Goal: Transaction & Acquisition: Purchase product/service

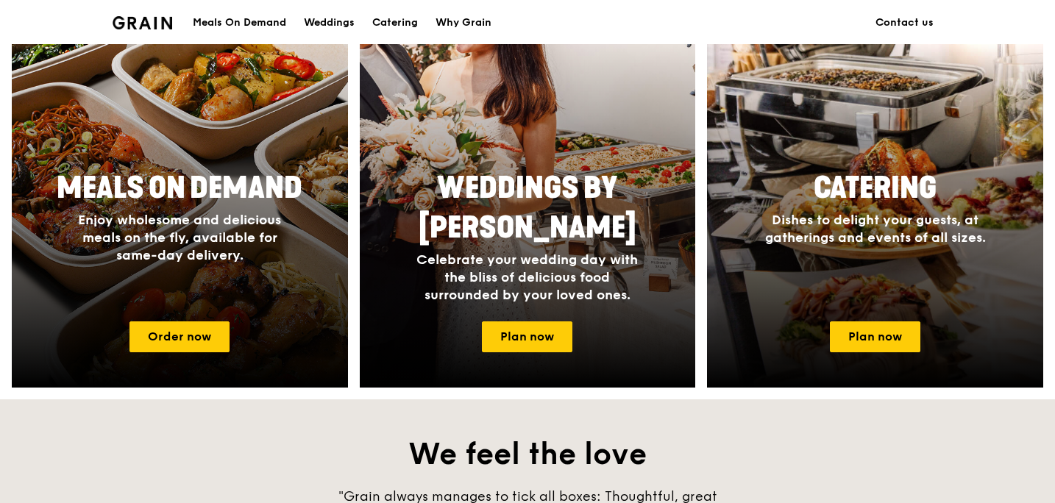
scroll to position [639, 0]
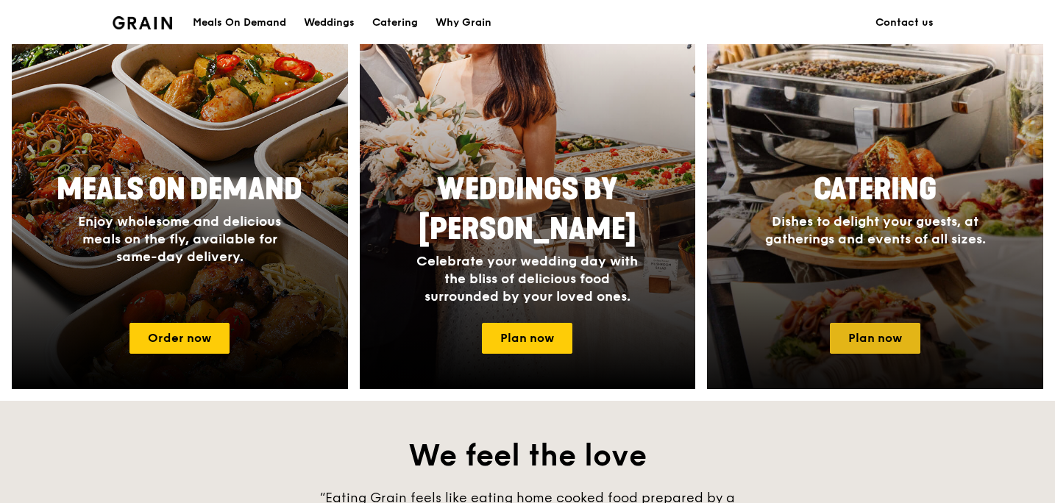
click at [863, 334] on link "Plan now" at bounding box center [875, 338] width 90 height 31
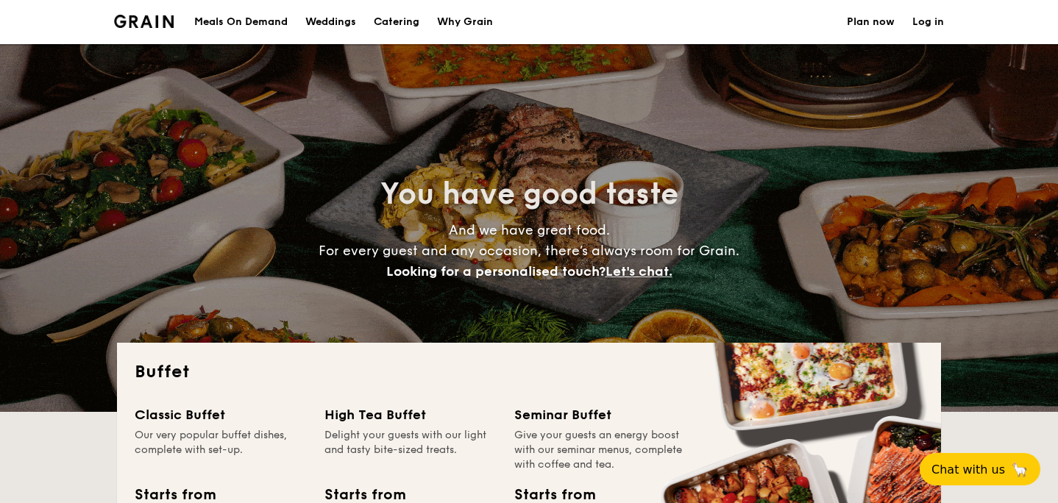
select select
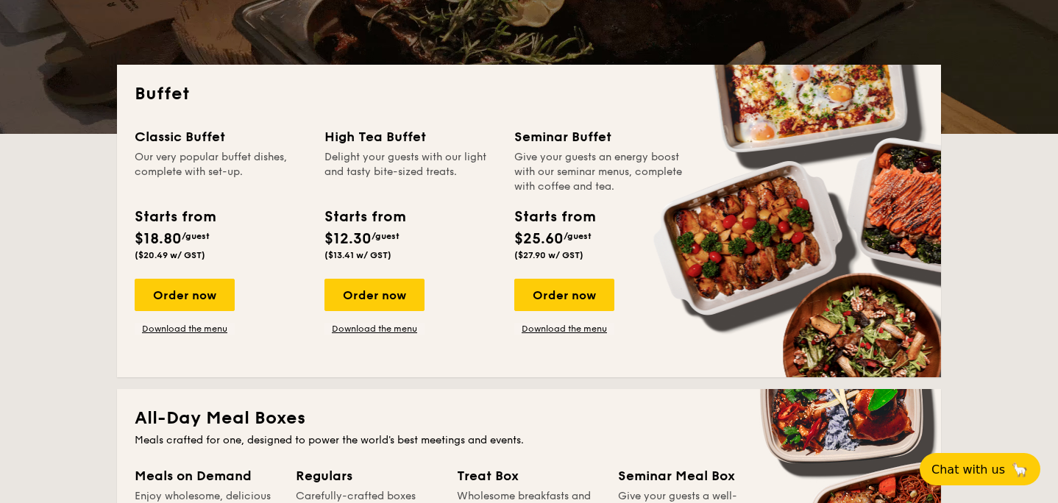
scroll to position [231, 0]
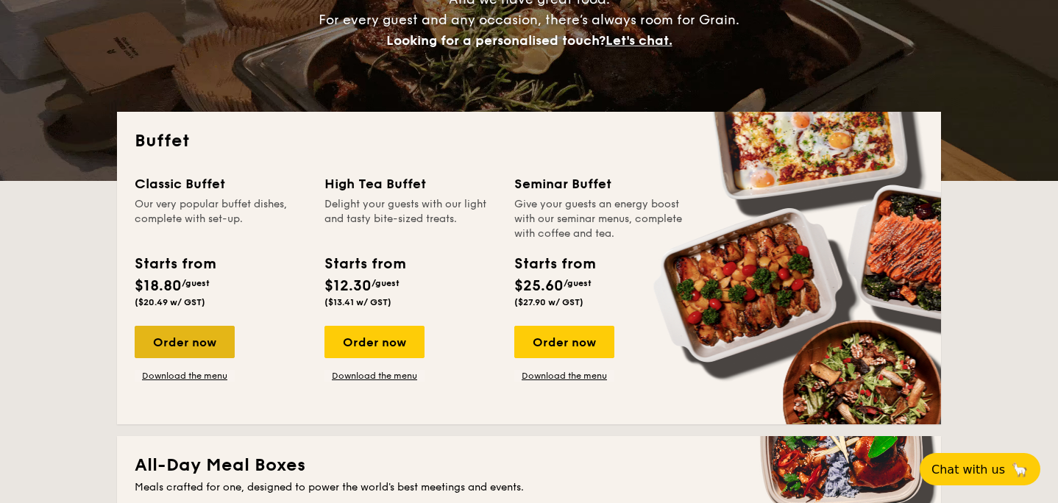
click at [208, 338] on div "Order now" at bounding box center [185, 342] width 100 height 32
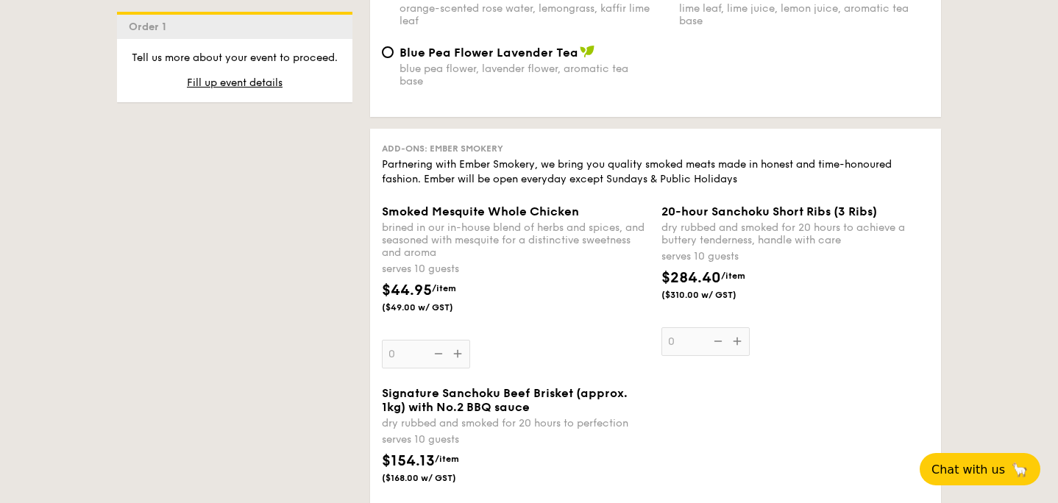
scroll to position [1630, 0]
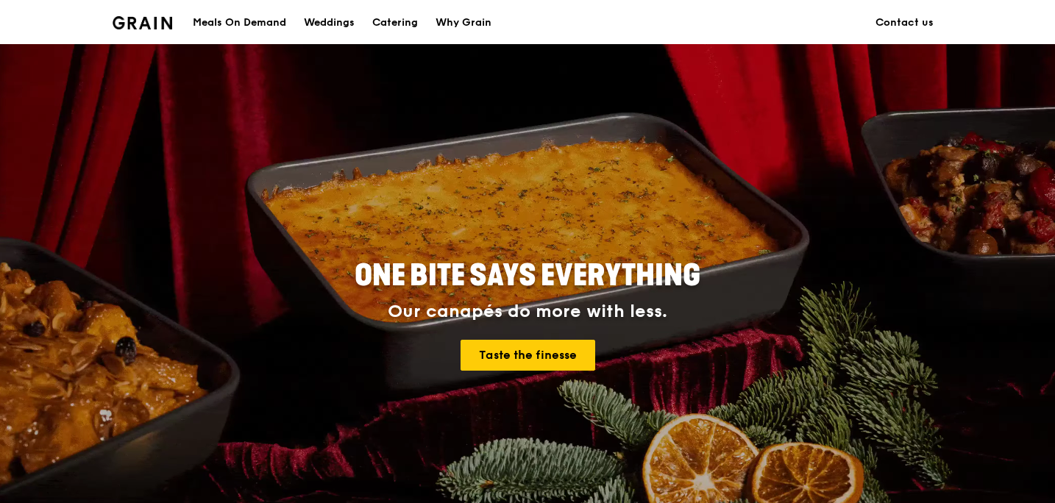
scroll to position [567, 0]
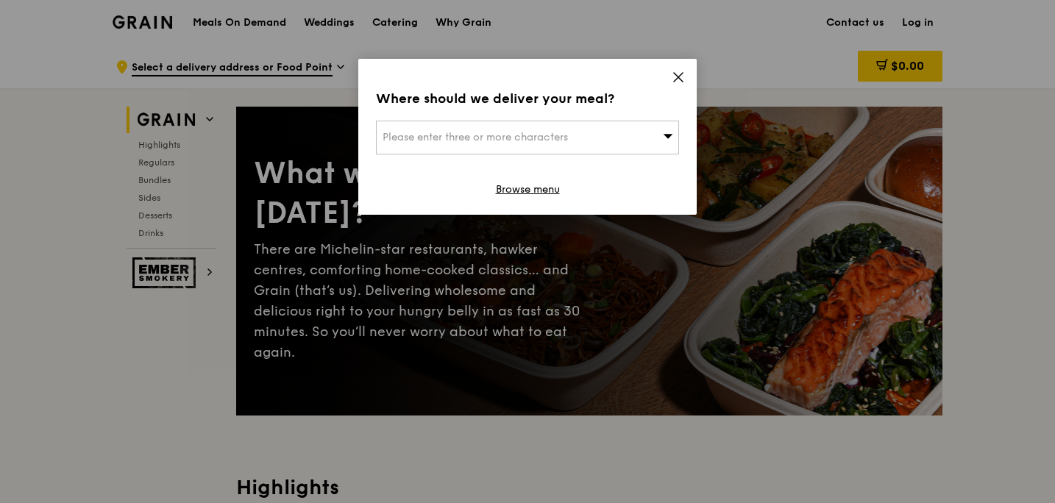
click at [682, 79] on icon at bounding box center [677, 77] width 13 height 13
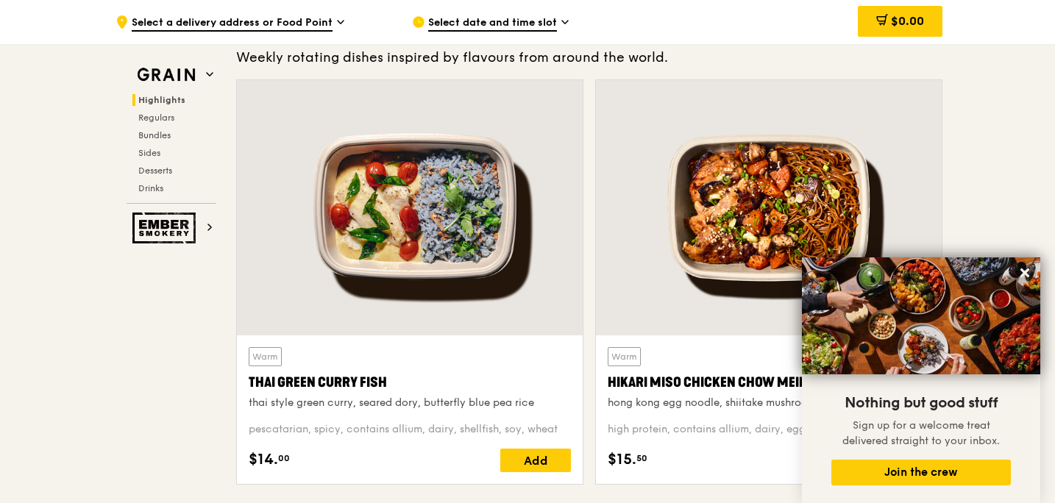
scroll to position [458, 0]
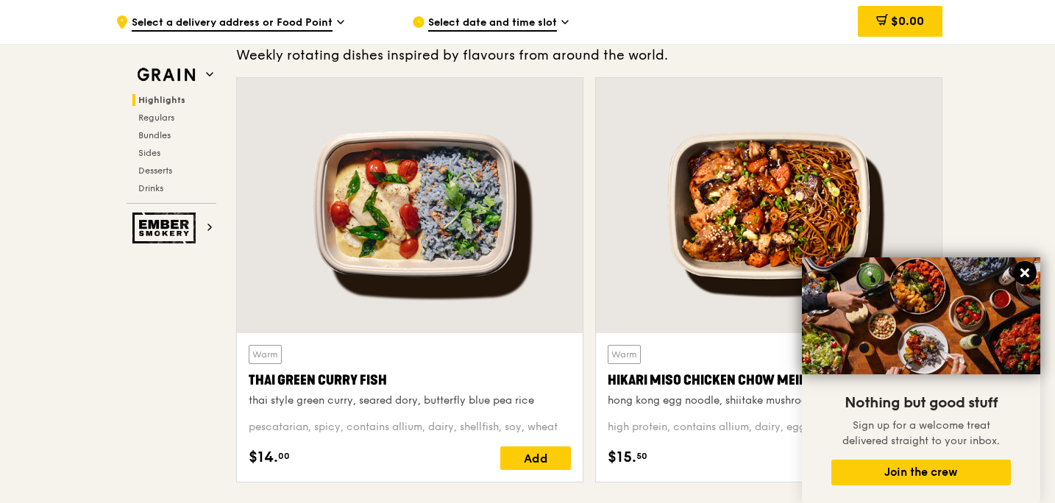
click at [1022, 273] on icon at bounding box center [1024, 272] width 9 height 9
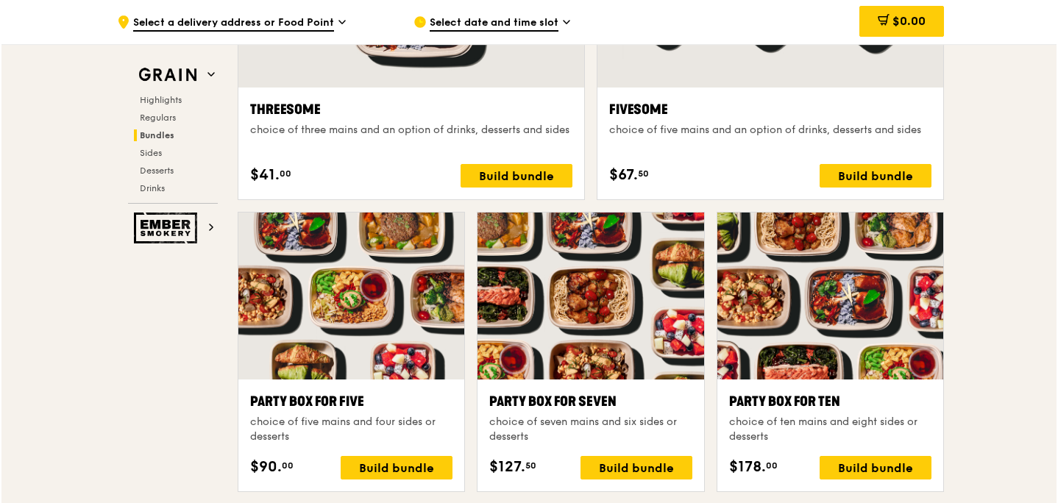
scroll to position [2815, 0]
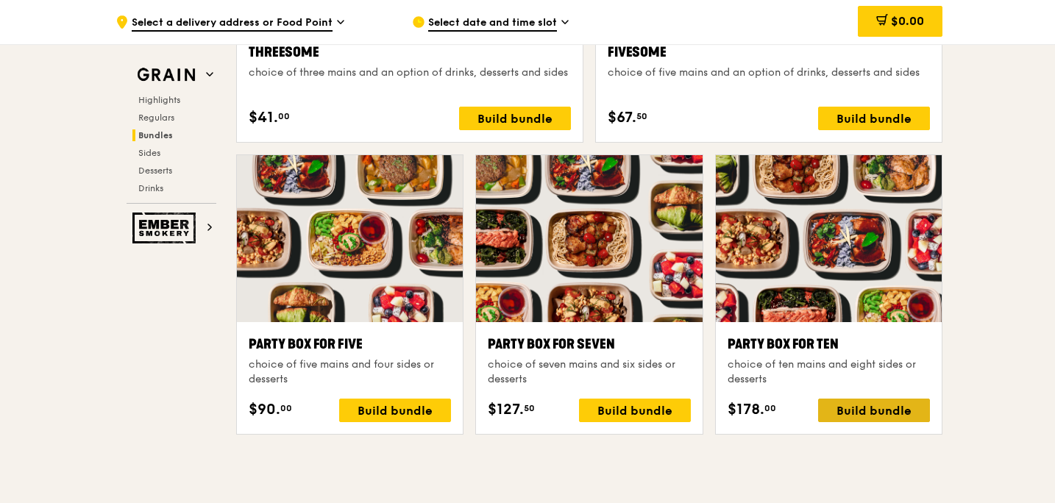
click at [915, 411] on div "Build bundle" at bounding box center [874, 411] width 112 height 24
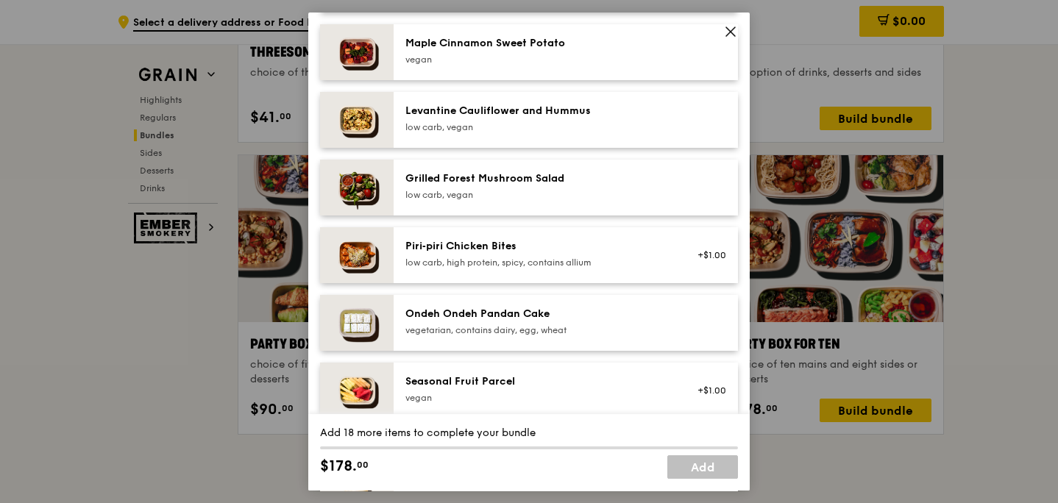
scroll to position [883, 0]
